Goal: Download file/media

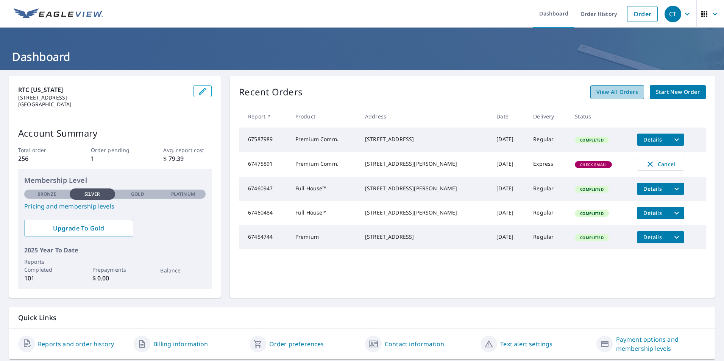
click at [620, 94] on span "View All Orders" at bounding box center [617, 91] width 42 height 9
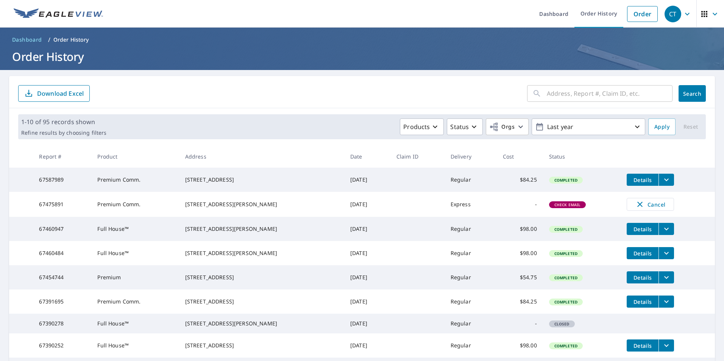
click at [562, 89] on input "text" at bounding box center [609, 93] width 126 height 21
type input "1002"
click button "Search" at bounding box center [691, 93] width 27 height 17
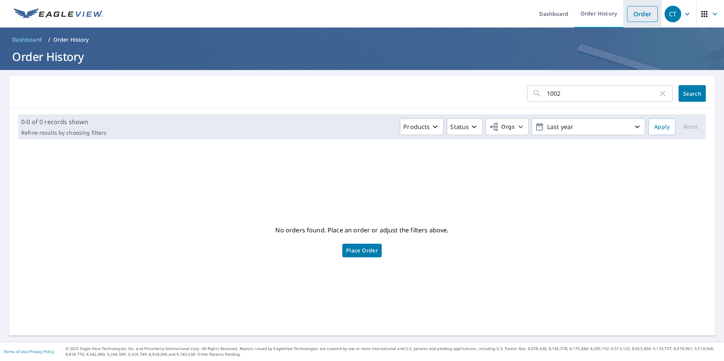
click at [637, 13] on link "Order" at bounding box center [642, 14] width 31 height 16
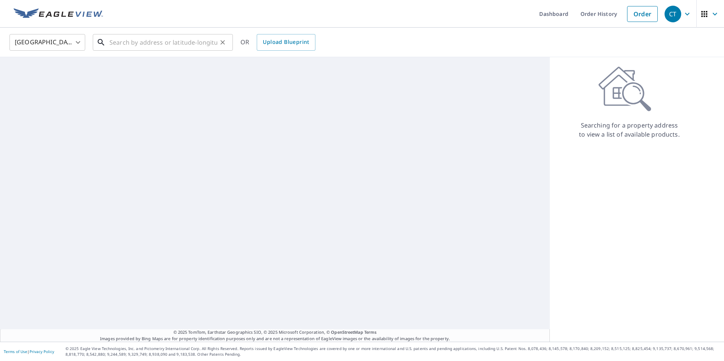
click at [165, 45] on input "text" at bounding box center [163, 42] width 108 height 21
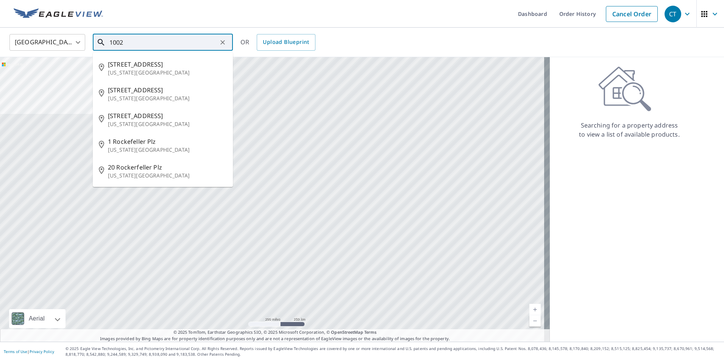
paste input "[PERSON_NAME] Dr."
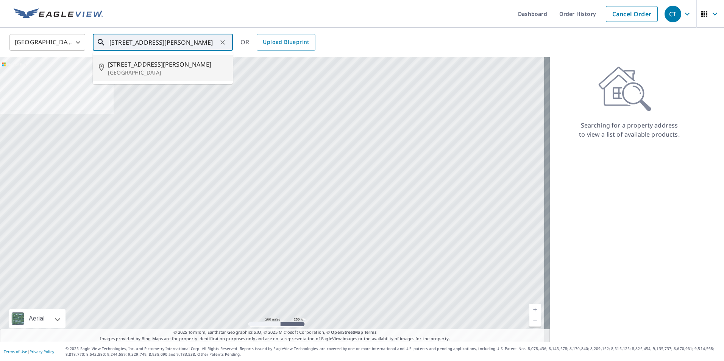
click at [151, 62] on span "[STREET_ADDRESS][PERSON_NAME]" at bounding box center [167, 64] width 119 height 9
type input "[STREET_ADDRESS][PERSON_NAME][PERSON_NAME]"
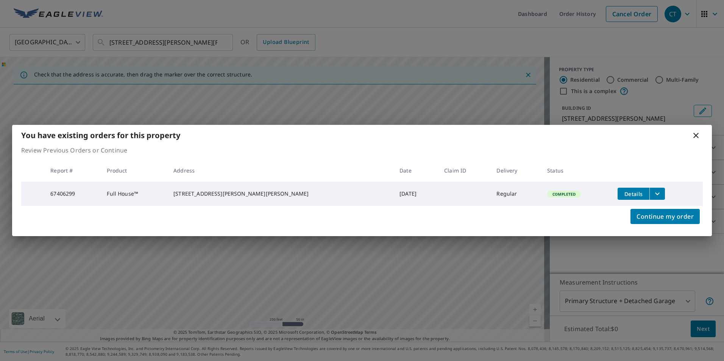
click at [622, 191] on span "Details" at bounding box center [633, 193] width 23 height 7
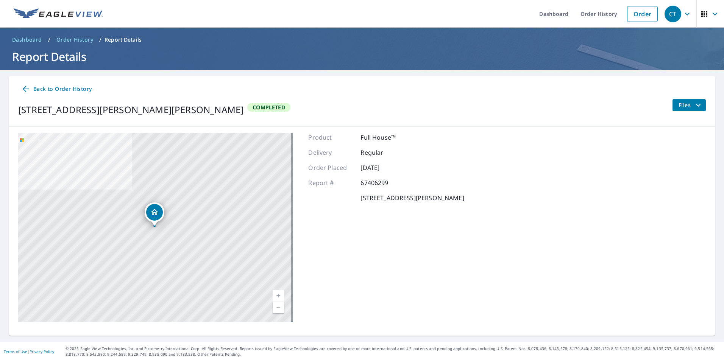
click at [683, 104] on span "Files" at bounding box center [690, 105] width 24 height 9
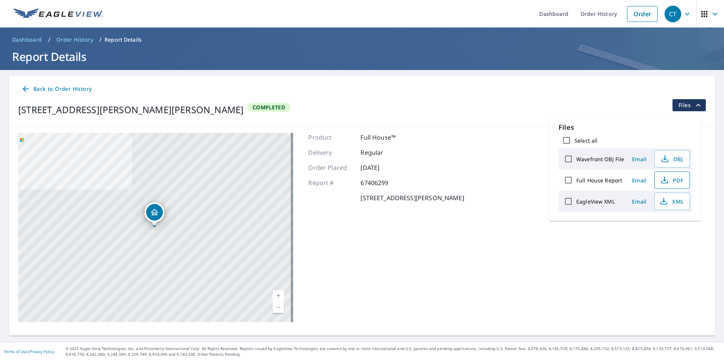
click at [664, 181] on icon "button" at bounding box center [663, 178] width 3 height 5
